Goal: Task Accomplishment & Management: Manage account settings

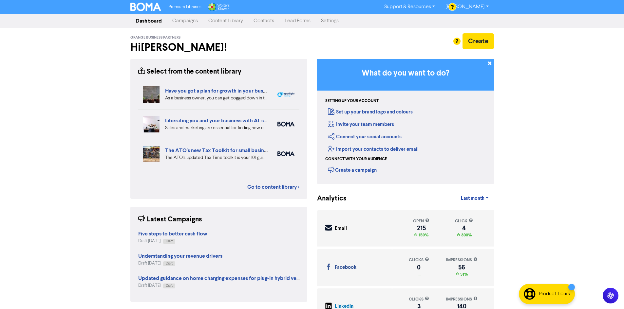
click at [180, 21] on link "Campaigns" at bounding box center [185, 20] width 36 height 13
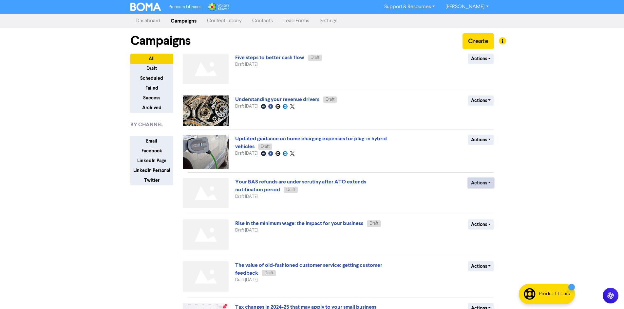
click at [485, 183] on button "Actions" at bounding box center [481, 183] width 26 height 10
click at [497, 199] on button "Delete" at bounding box center [494, 197] width 52 height 10
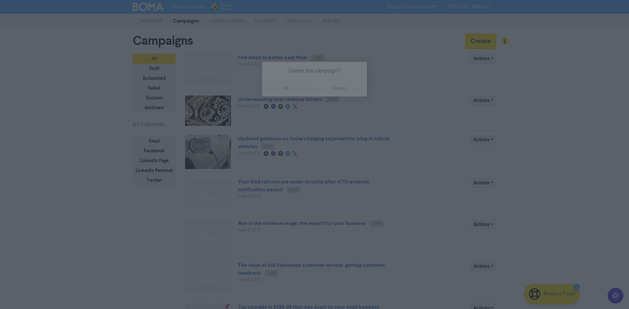
click at [282, 89] on button "ok" at bounding box center [286, 88] width 48 height 16
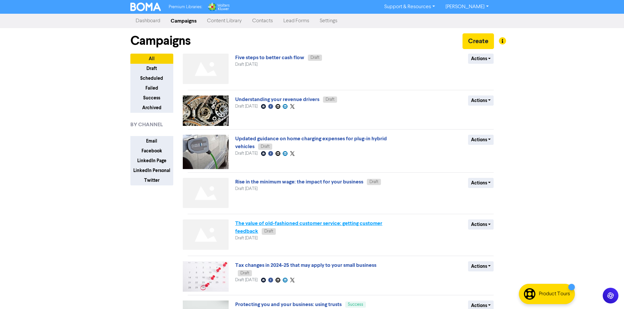
click at [326, 225] on link "The value of old-fashioned customer service: getting customer feedback" at bounding box center [308, 227] width 147 height 14
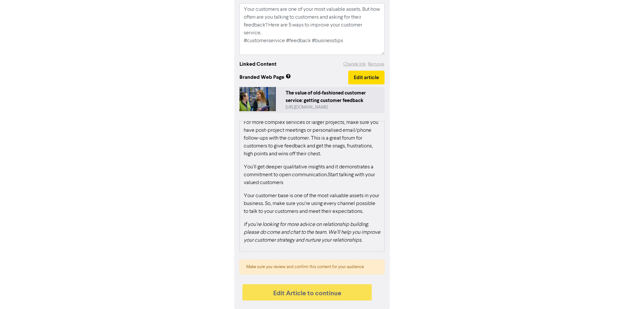
scroll to position [765, 0]
click at [361, 82] on button "Edit article" at bounding box center [366, 78] width 36 height 14
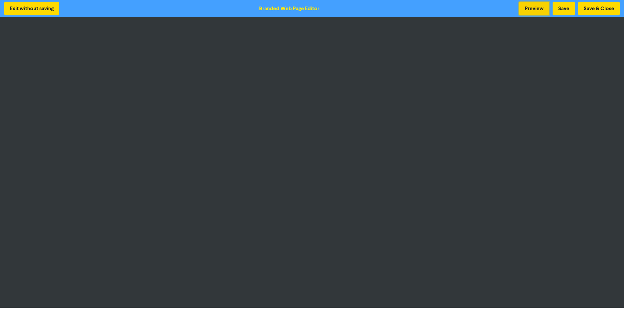
click at [528, 7] on button "Preview" at bounding box center [534, 9] width 30 height 14
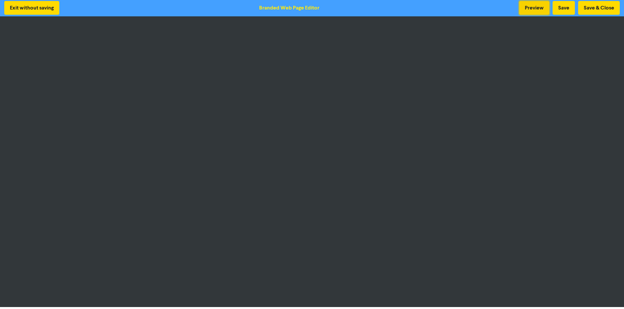
click at [530, 8] on button "Preview" at bounding box center [534, 8] width 30 height 14
click at [561, 6] on button "Save" at bounding box center [563, 8] width 22 height 14
click at [588, 8] on button "Save & Close" at bounding box center [599, 8] width 42 height 14
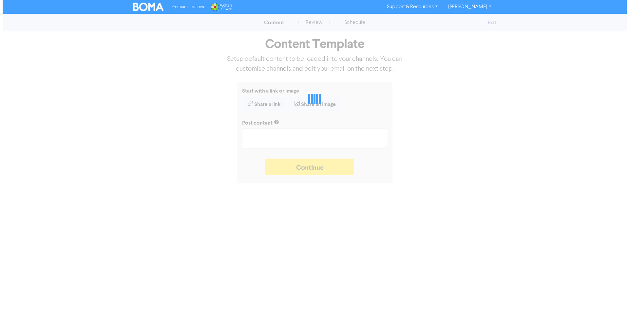
type textarea "x"
type textarea "Your customers are one of your most valuable assets. But how often are you talk…"
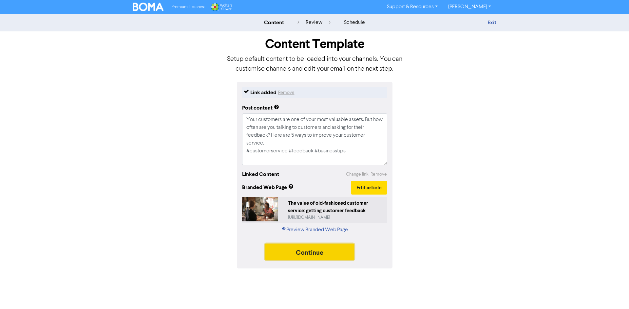
click at [322, 250] on button "Continue" at bounding box center [309, 252] width 89 height 16
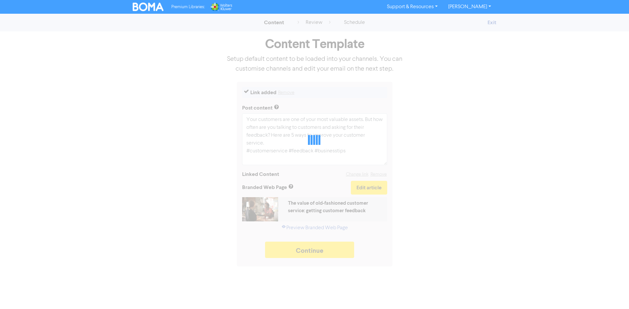
type textarea "x"
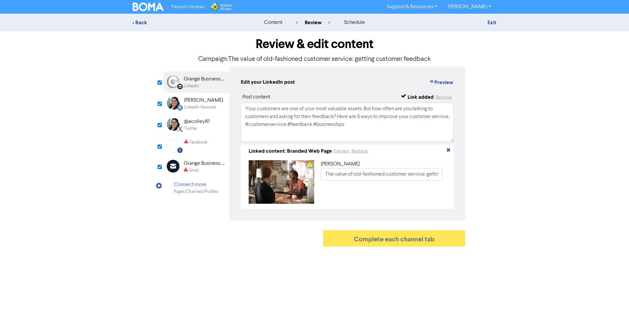
click at [199, 170] on div "Email" at bounding box center [205, 171] width 42 height 6
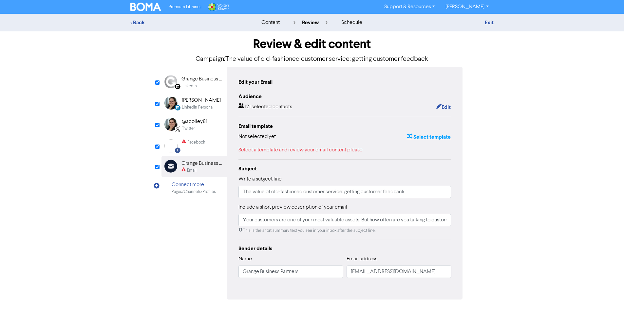
click at [422, 140] on button "Select template" at bounding box center [429, 137] width 44 height 9
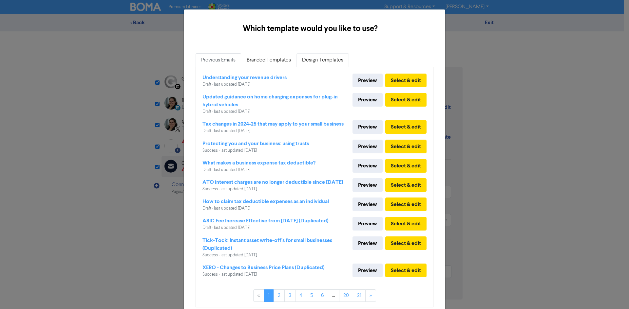
click at [298, 58] on link "Design Templates" at bounding box center [322, 60] width 52 height 14
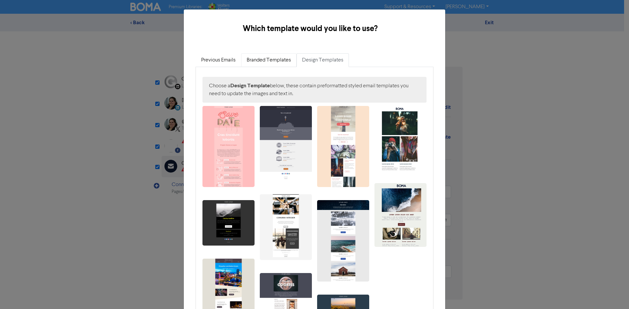
click at [274, 61] on link "Branded Templates" at bounding box center [268, 60] width 55 height 14
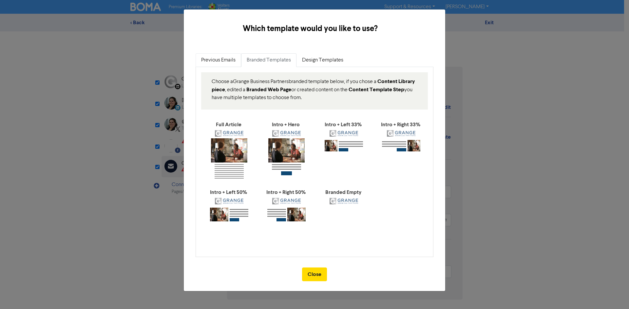
click at [203, 62] on link "Previous Emails" at bounding box center [219, 60] width 46 height 14
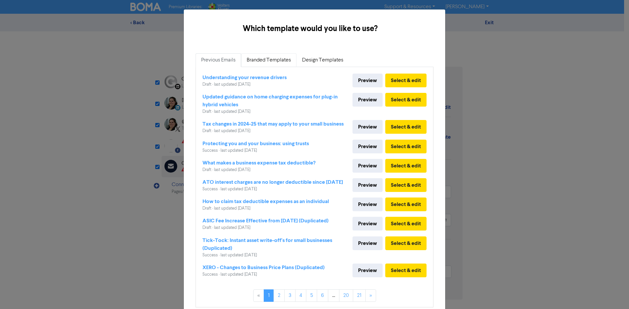
click at [262, 58] on link "Branded Templates" at bounding box center [268, 60] width 55 height 14
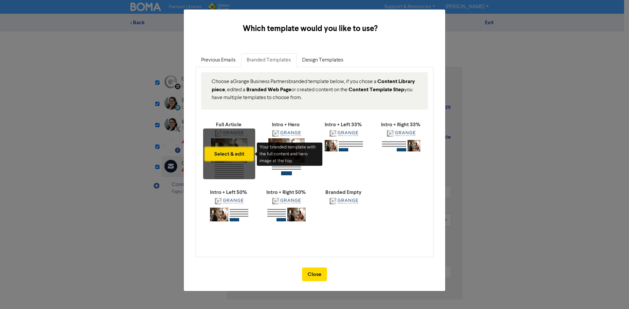
click at [230, 158] on button "Select & edit" at bounding box center [229, 154] width 49 height 14
type input "Your customers are one of your most valuable assets. But how often are you talk…"
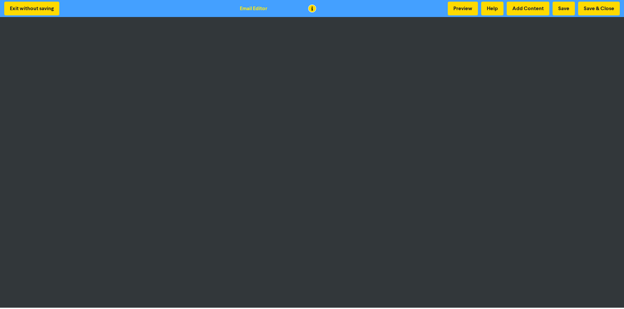
click at [577, 9] on div "Preview Help Add Content Save Save & Close" at bounding box center [533, 9] width 175 height 14
click at [612, 10] on button "Save & Close" at bounding box center [599, 9] width 42 height 14
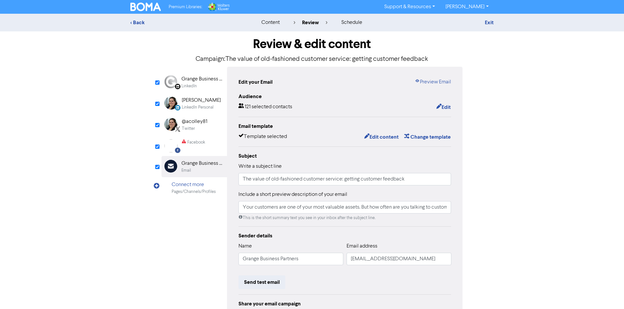
type input "Your customers are one of your most valuable assets. But how often are you talk…"
click at [432, 81] on link "Preview Email" at bounding box center [433, 82] width 36 height 8
click at [201, 152] on div "Facebook" at bounding box center [193, 146] width 23 height 13
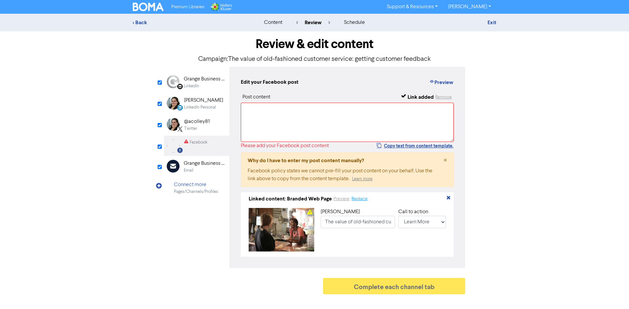
click at [358, 199] on button "Replace" at bounding box center [359, 200] width 17 height 8
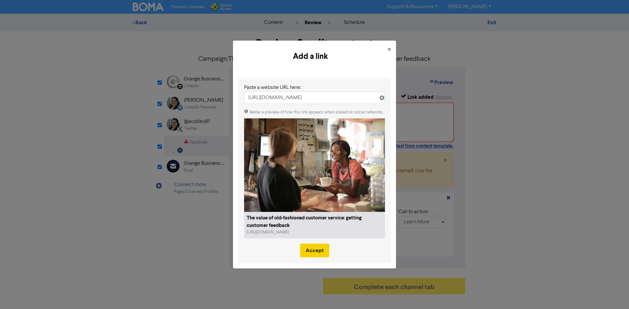
type input "[URL][DOMAIN_NAME]"
click at [321, 252] on button "Accept" at bounding box center [314, 251] width 29 height 14
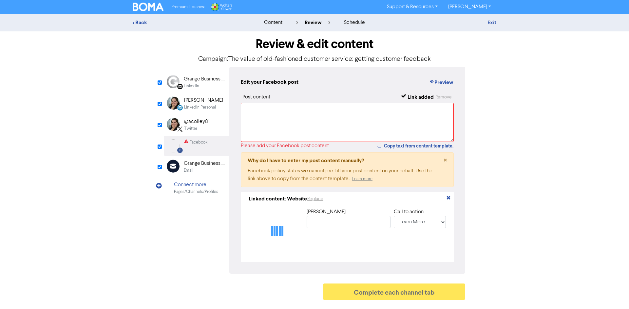
click at [205, 126] on div "Twitter" at bounding box center [197, 129] width 26 height 6
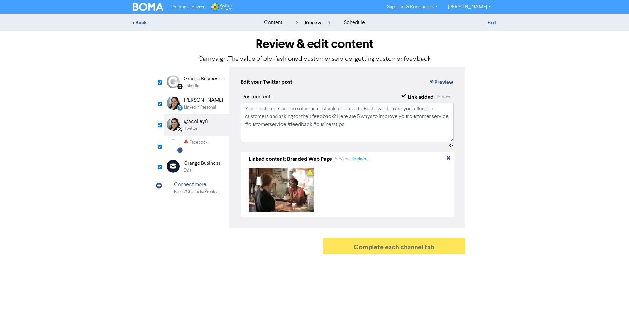
click at [362, 161] on button "Replace" at bounding box center [359, 160] width 17 height 8
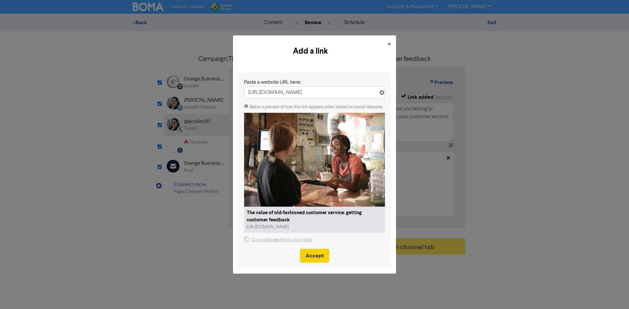
type input "[URL][DOMAIN_NAME]"
click at [322, 257] on button "Accept" at bounding box center [314, 256] width 29 height 14
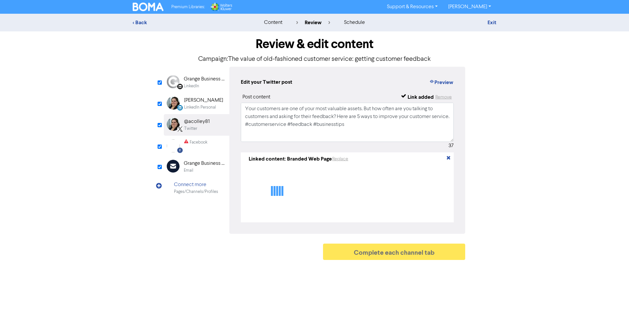
type textarea "Your customers are one of your most valuable assets. But how often are you talk…"
click at [212, 107] on div "LinkedIn Personal" at bounding box center [200, 107] width 32 height 6
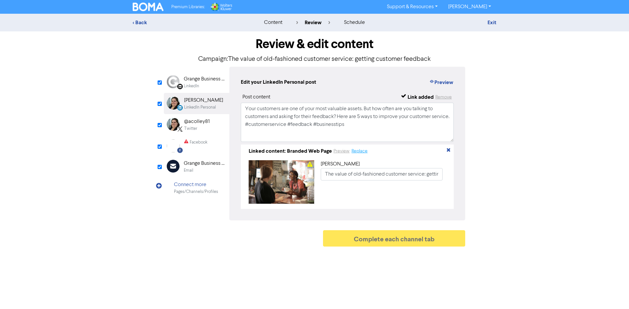
click at [365, 152] on button "Replace" at bounding box center [359, 152] width 17 height 8
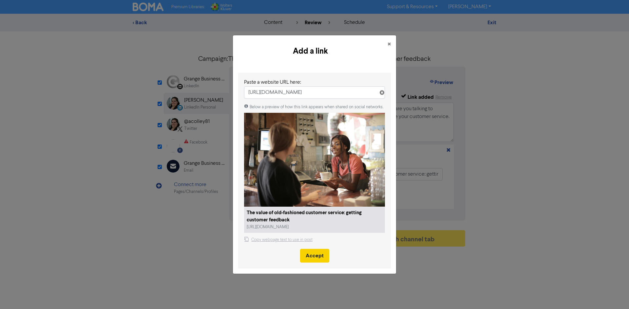
type input "[URL][DOMAIN_NAME]"
click at [314, 262] on button "Accept" at bounding box center [314, 256] width 29 height 14
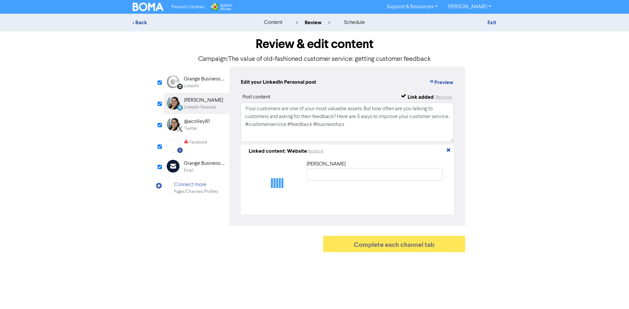
click at [210, 91] on div "LinkedIn Page Created with Sketch. Grange Business Partners LinkedIn" at bounding box center [196, 82] width 65 height 21
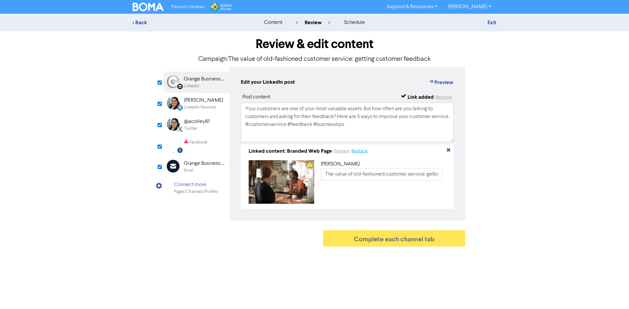
click at [363, 150] on button "Replace" at bounding box center [359, 152] width 17 height 8
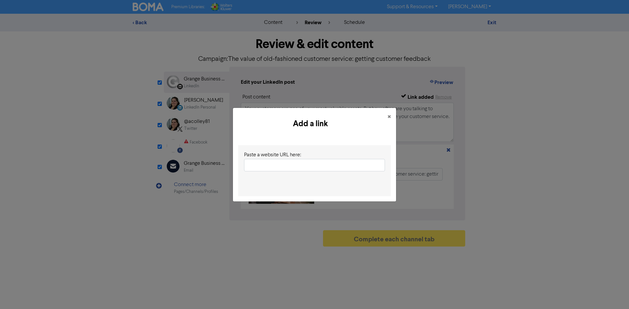
click at [295, 167] on input "text" at bounding box center [314, 165] width 141 height 12
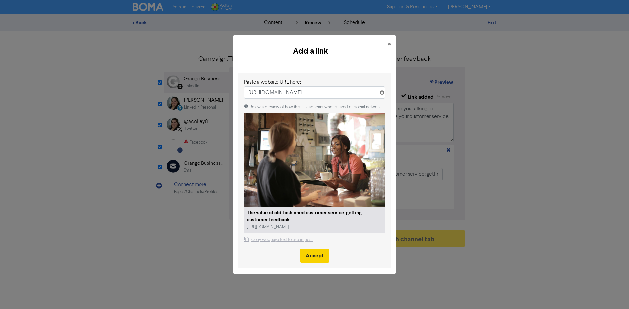
type input "[URL][DOMAIN_NAME]"
click at [322, 257] on button "Accept" at bounding box center [314, 256] width 29 height 14
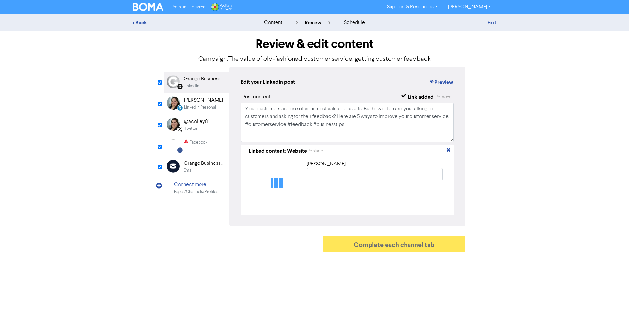
type input "The value of old-fashioned customer service: getting customer feedback"
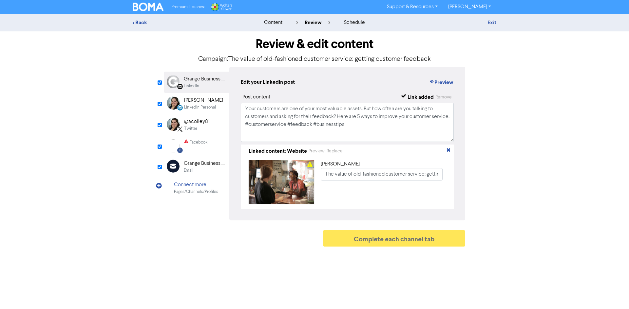
click at [203, 150] on div "Facebook" at bounding box center [195, 146] width 23 height 13
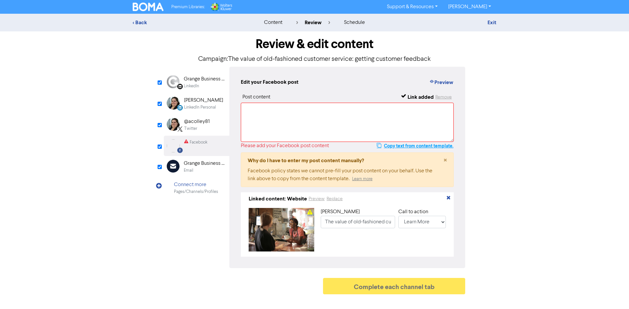
click at [423, 148] on button "Copy text from content template." at bounding box center [414, 146] width 77 height 8
click at [325, 138] on textarea at bounding box center [347, 122] width 213 height 39
paste textarea "Your customers are one of your most valuable assets. But how often are you talk…"
type textarea "Your customers are one of your most valuable assets. But how often are you talk…"
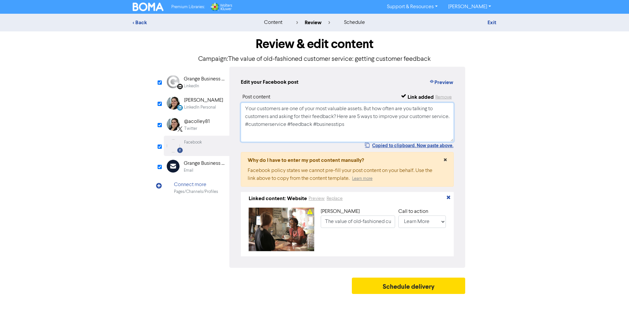
type input "Your customers are one of your most valuable assets. But how often are you talk…"
type textarea "Your customers are one of your most valuable assets. But how often are you talk…"
click at [445, 160] on span "×" at bounding box center [444, 161] width 3 height 10
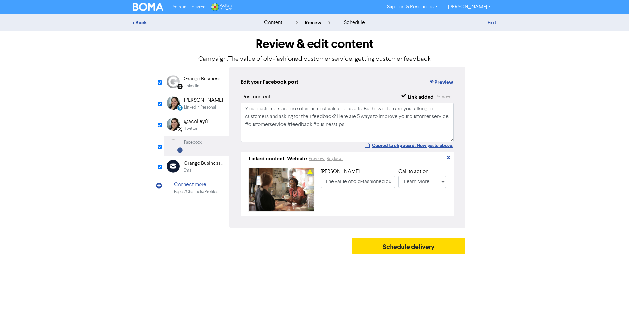
click at [192, 167] on div "Grange Business Partners" at bounding box center [205, 164] width 42 height 8
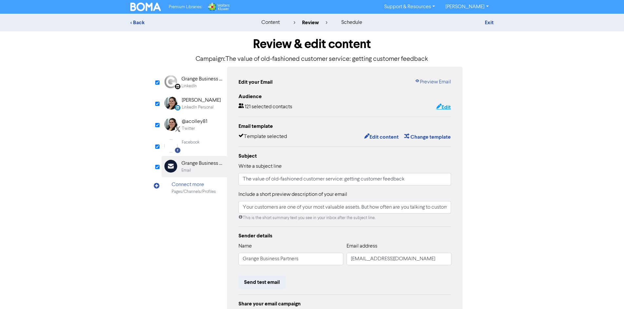
click at [444, 104] on button "Edit" at bounding box center [443, 107] width 15 height 9
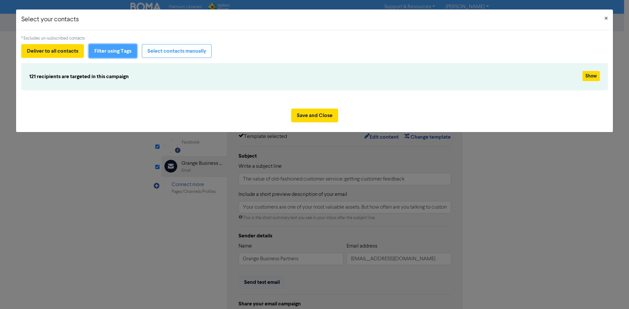
click at [136, 55] on button "Filter using Tags" at bounding box center [113, 51] width 48 height 14
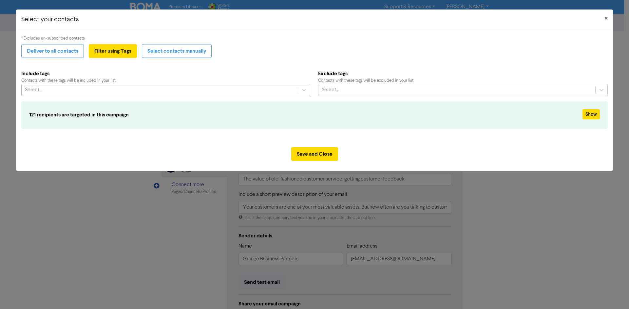
click at [97, 92] on div "Select..." at bounding box center [160, 90] width 276 height 12
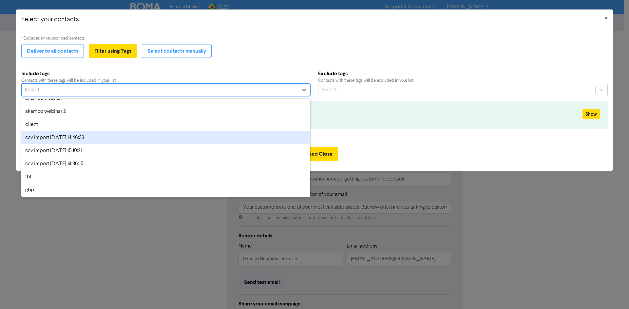
scroll to position [65, 0]
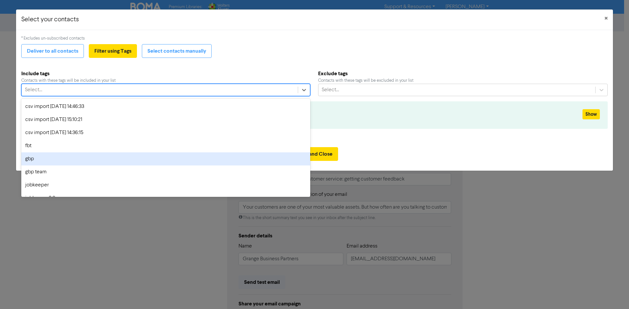
click at [103, 159] on div "gbp" at bounding box center [165, 159] width 289 height 13
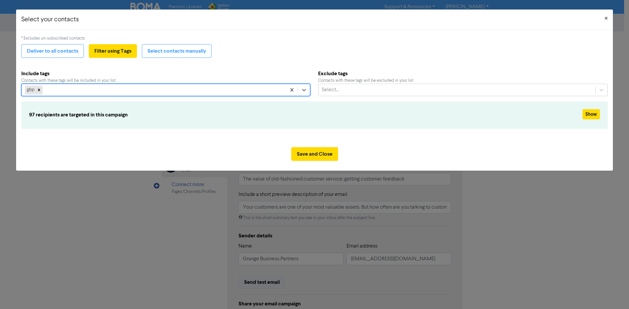
click at [118, 90] on div "gbp" at bounding box center [154, 90] width 264 height 12
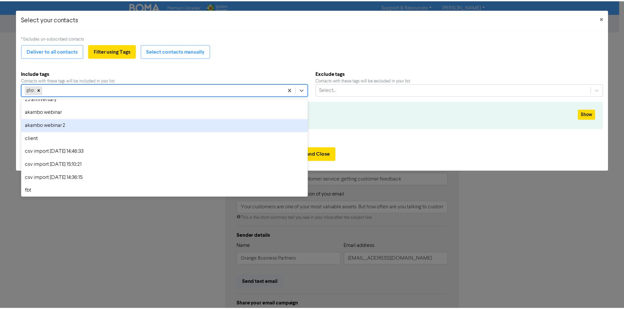
scroll to position [98, 0]
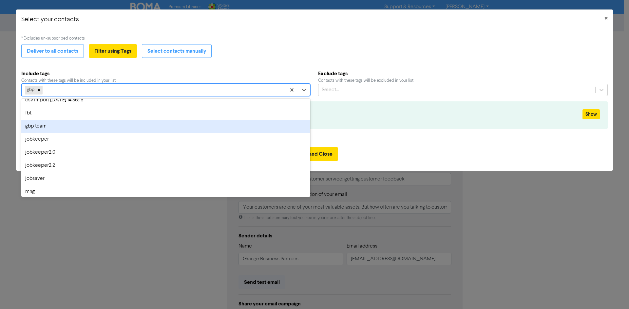
click at [109, 125] on div "gbp team" at bounding box center [165, 126] width 289 height 13
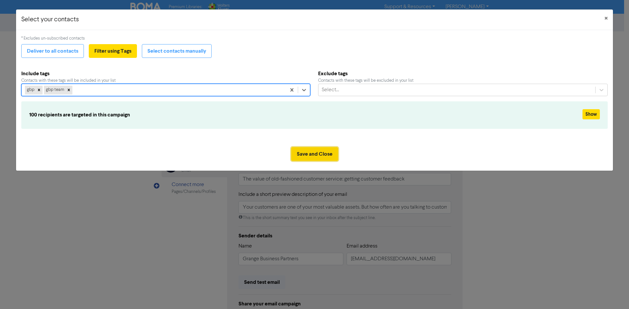
click at [328, 155] on button "Save and Close" at bounding box center [314, 154] width 47 height 14
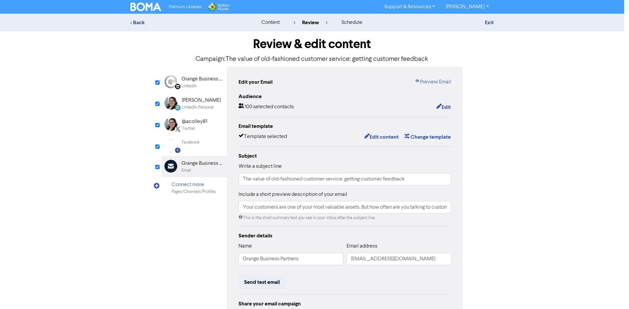
type input "Your customers are one of your most valuable assets. But how often are you talk…"
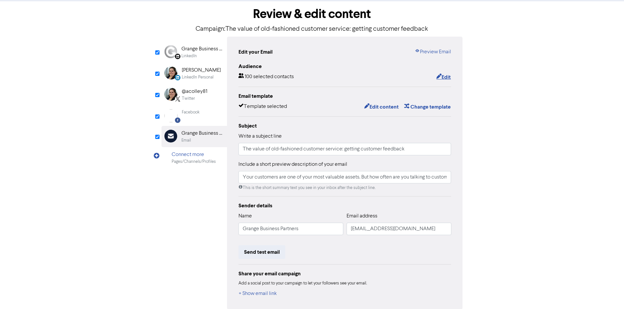
scroll to position [0, 0]
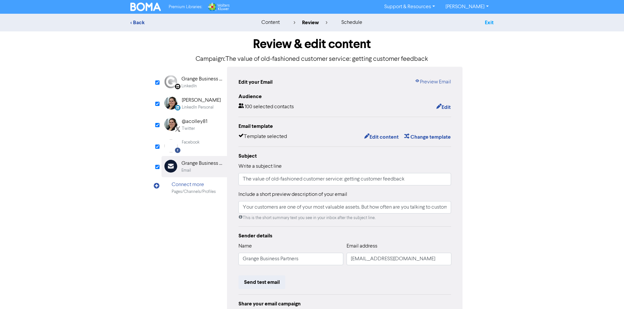
click at [493, 24] on link "Exit" at bounding box center [489, 22] width 9 height 7
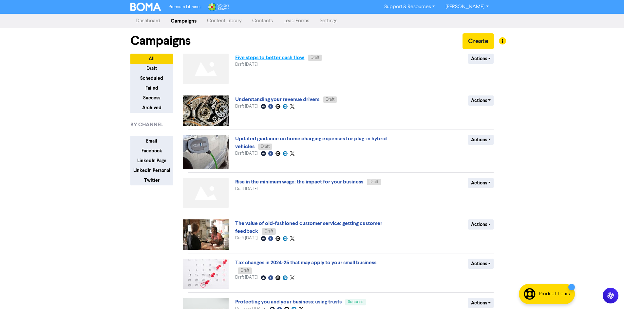
click at [301, 59] on link "Five steps to better cash flow" at bounding box center [269, 57] width 69 height 7
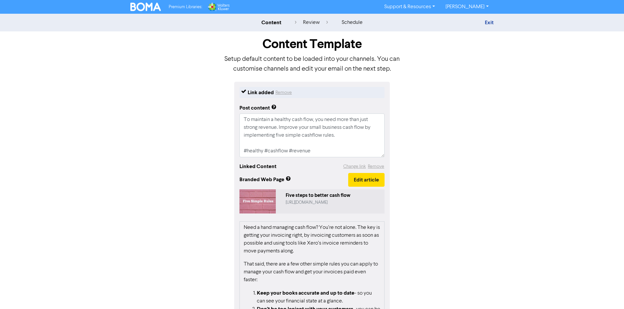
click at [326, 199] on div "Five steps to better cash flow" at bounding box center [334, 196] width 96 height 8
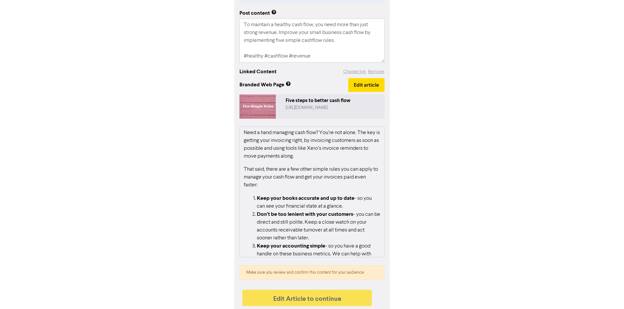
scroll to position [98, 0]
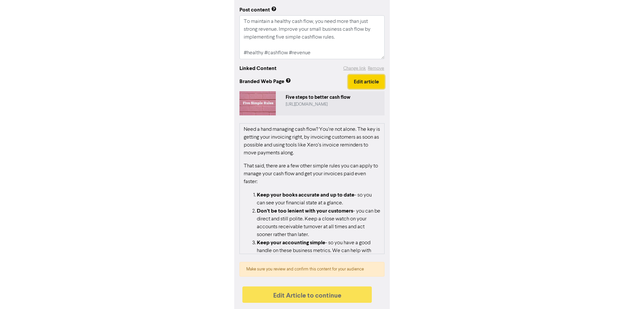
click at [367, 84] on button "Edit article" at bounding box center [366, 82] width 36 height 14
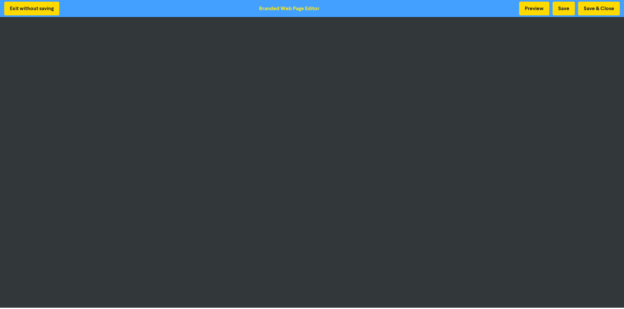
scroll to position [1, 0]
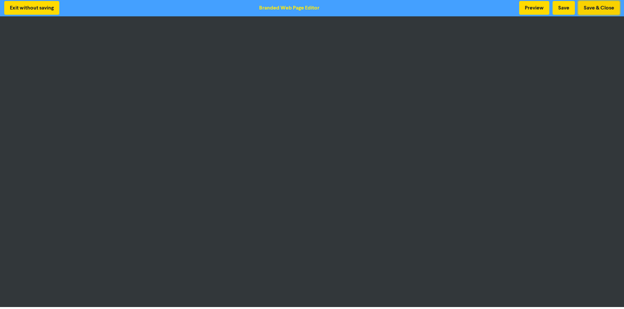
click at [599, 9] on button "Save & Close" at bounding box center [599, 8] width 42 height 14
type textarea "x"
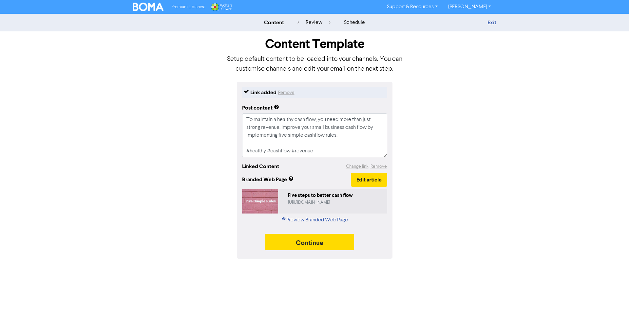
drag, startPoint x: 189, startPoint y: 6, endPoint x: 164, endPoint y: 9, distance: 24.4
click at [189, 6] on span "Premium Libraries:" at bounding box center [187, 7] width 33 height 4
click at [150, 9] on img at bounding box center [148, 7] width 31 height 9
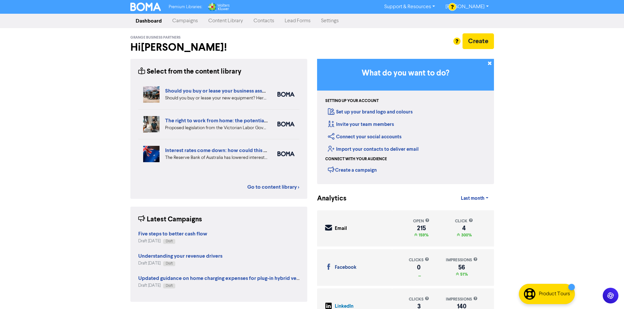
click at [225, 19] on link "Content Library" at bounding box center [225, 20] width 45 height 13
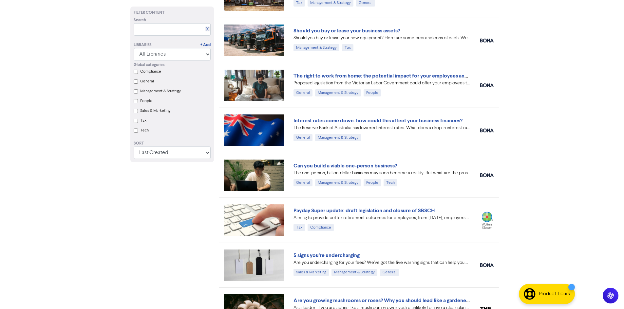
scroll to position [164, 0]
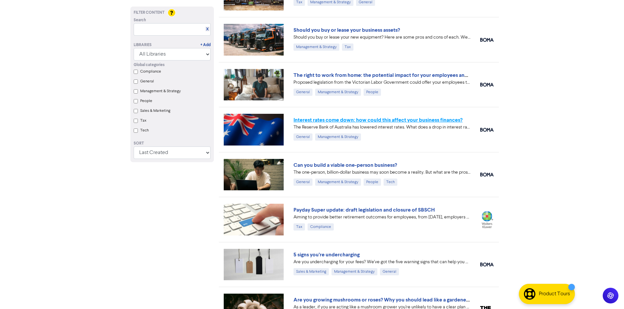
click at [385, 121] on link "Interest rates come down: how could this affect your business finances?" at bounding box center [377, 120] width 169 height 7
